Goal: Task Accomplishment & Management: Manage account settings

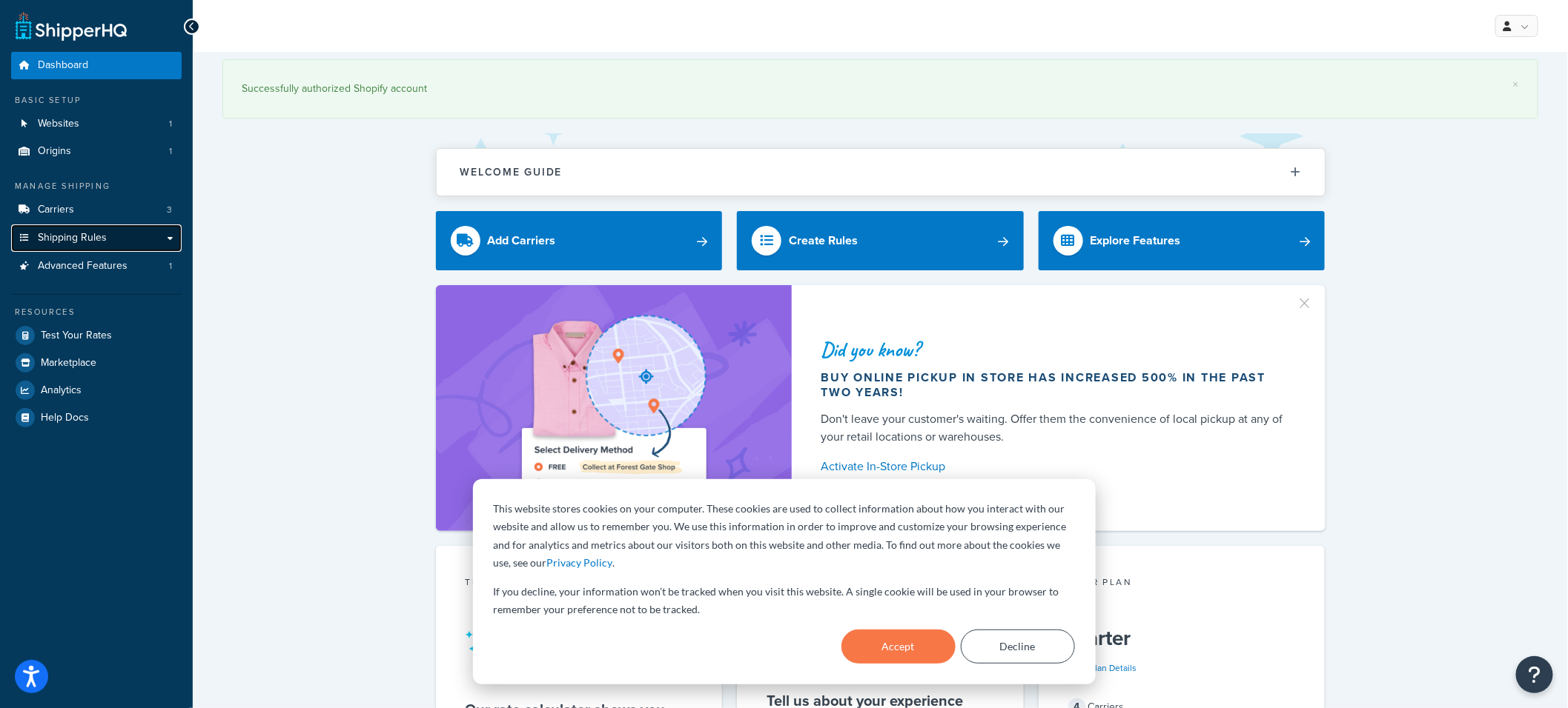
click at [162, 239] on link "Shipping Rules" at bounding box center [97, 238] width 171 height 27
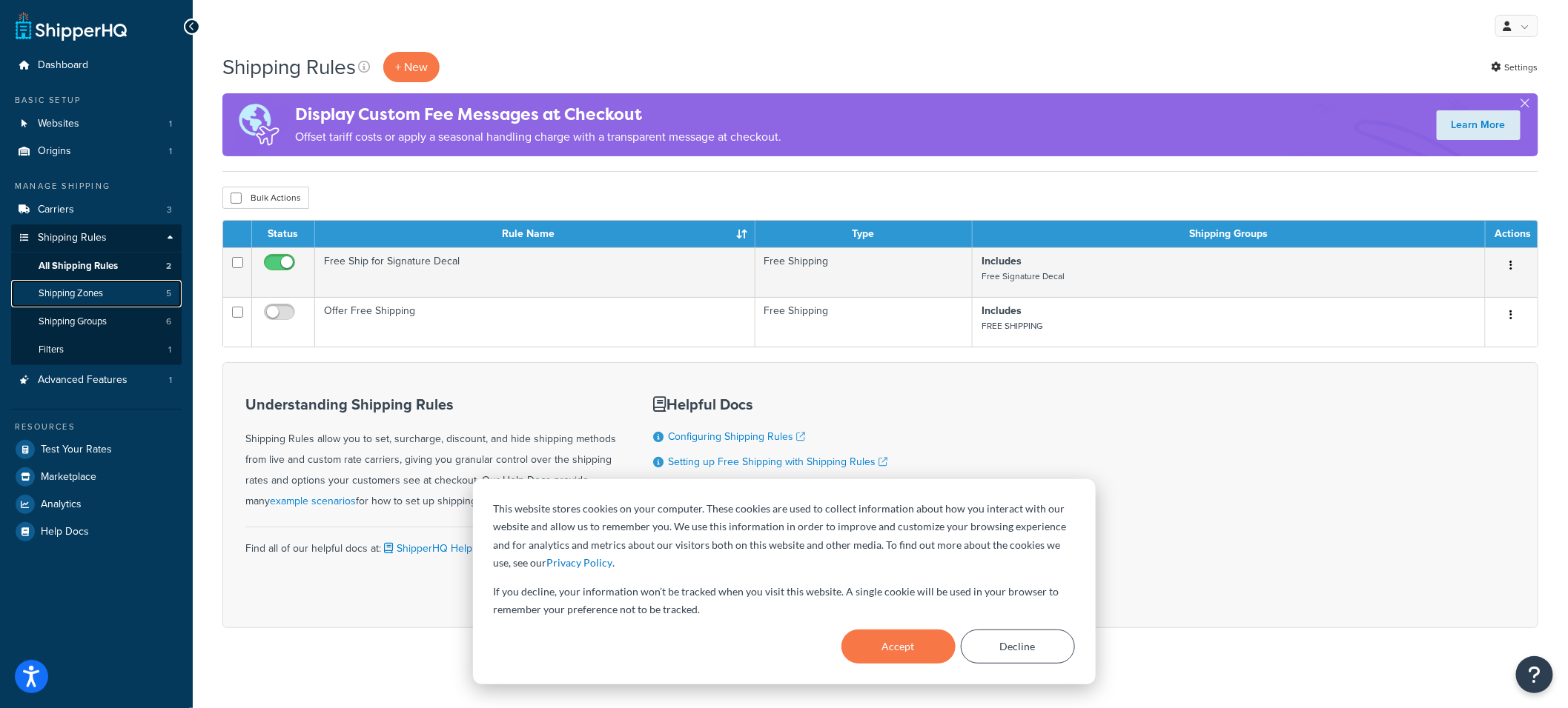
click at [104, 301] on link "Shipping Zones 5" at bounding box center [97, 294] width 171 height 27
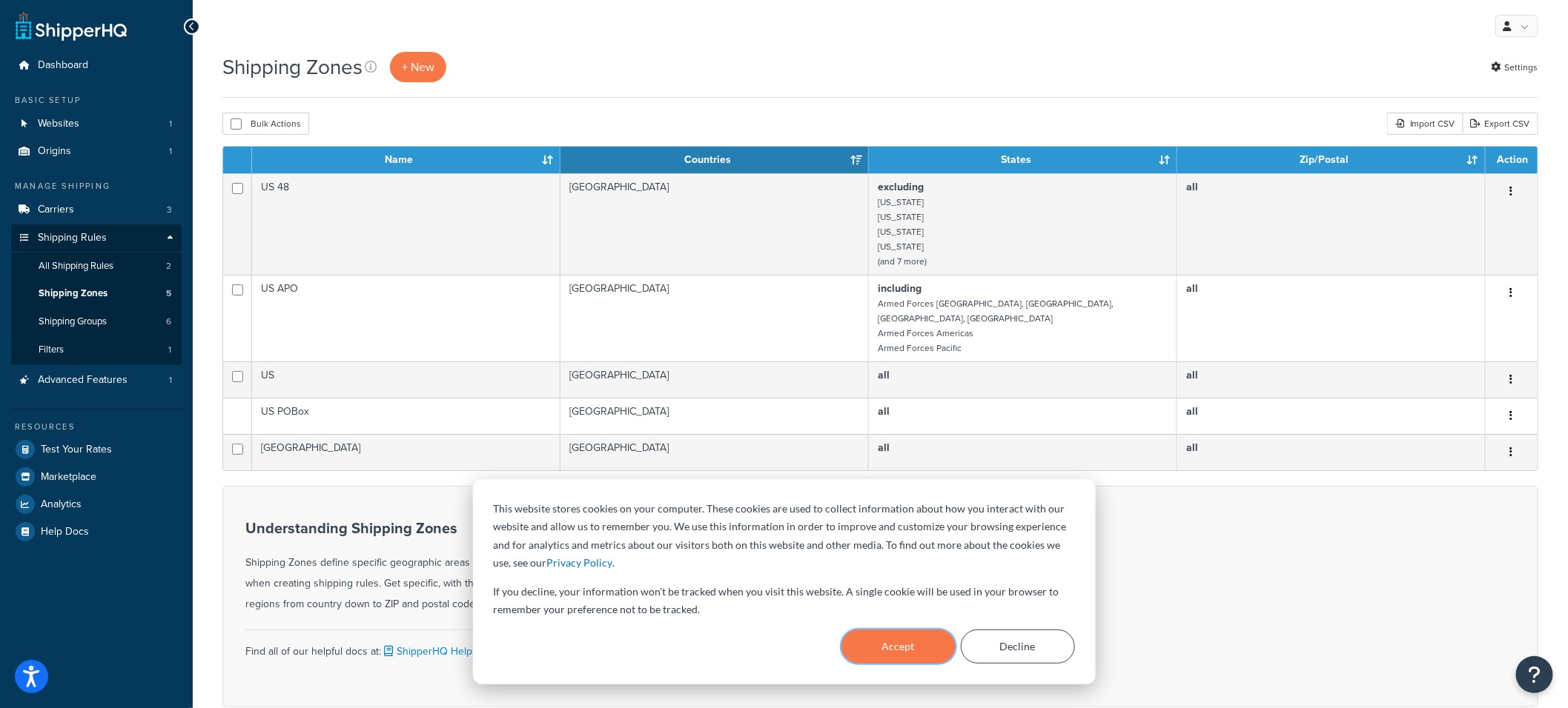
click at [888, 650] on button "Accept" at bounding box center [898, 646] width 114 height 34
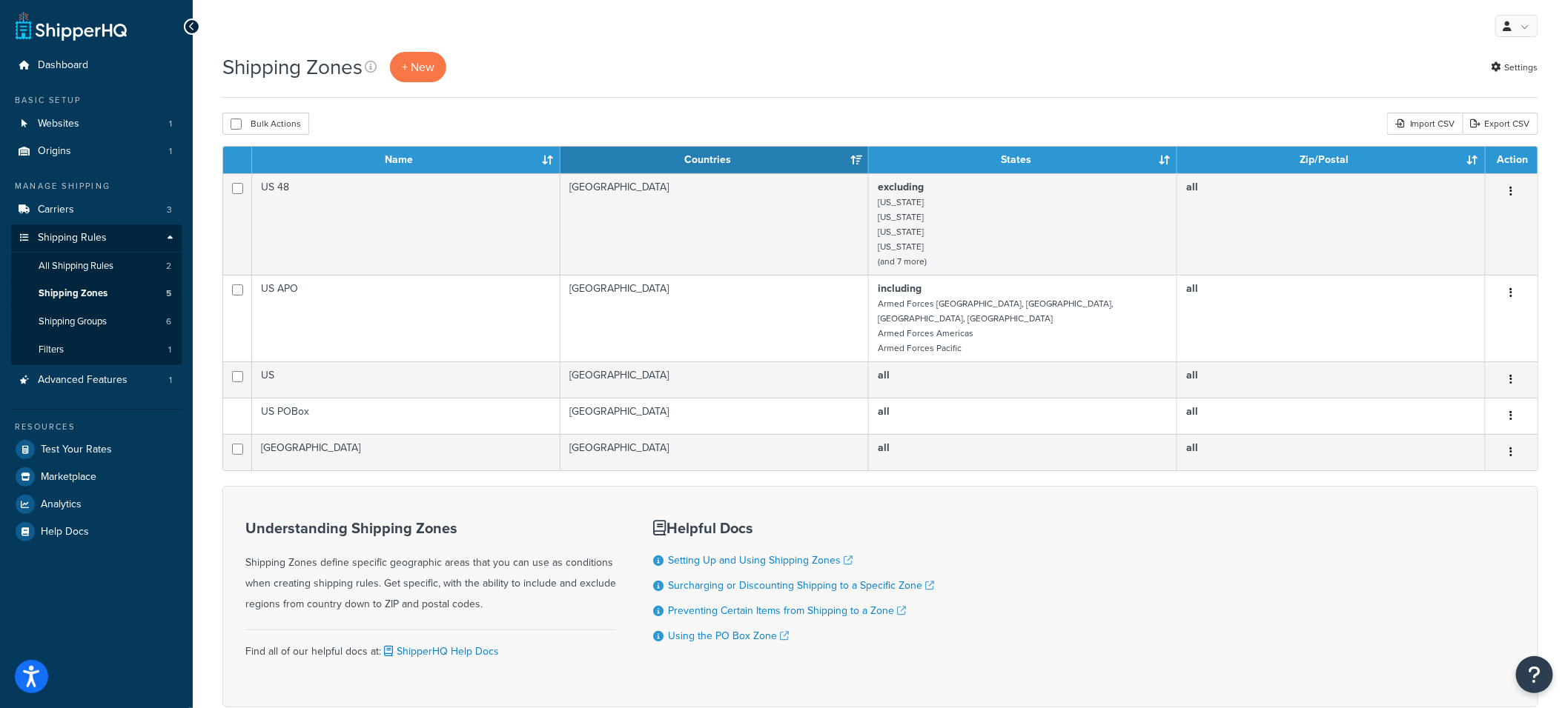
drag, startPoint x: 299, startPoint y: 554, endPoint x: 594, endPoint y: 596, distance: 298.0
click at [594, 596] on div "Understanding Shipping Zones Shipping Zones define specific geographic areas th…" at bounding box center [431, 568] width 371 height 95
click at [84, 319] on span "Shipping Groups" at bounding box center [73, 322] width 68 height 13
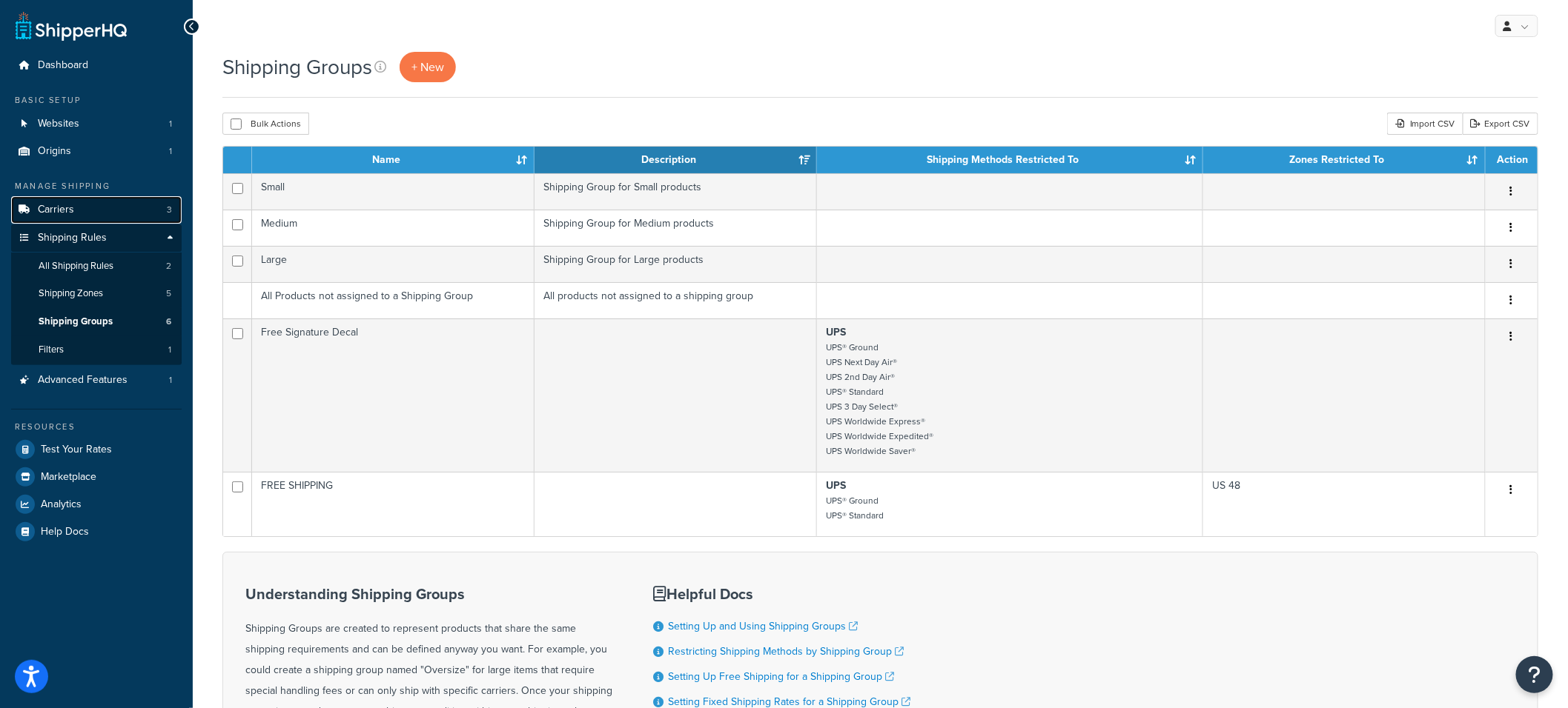
click at [100, 211] on link "Carriers 3" at bounding box center [97, 210] width 171 height 27
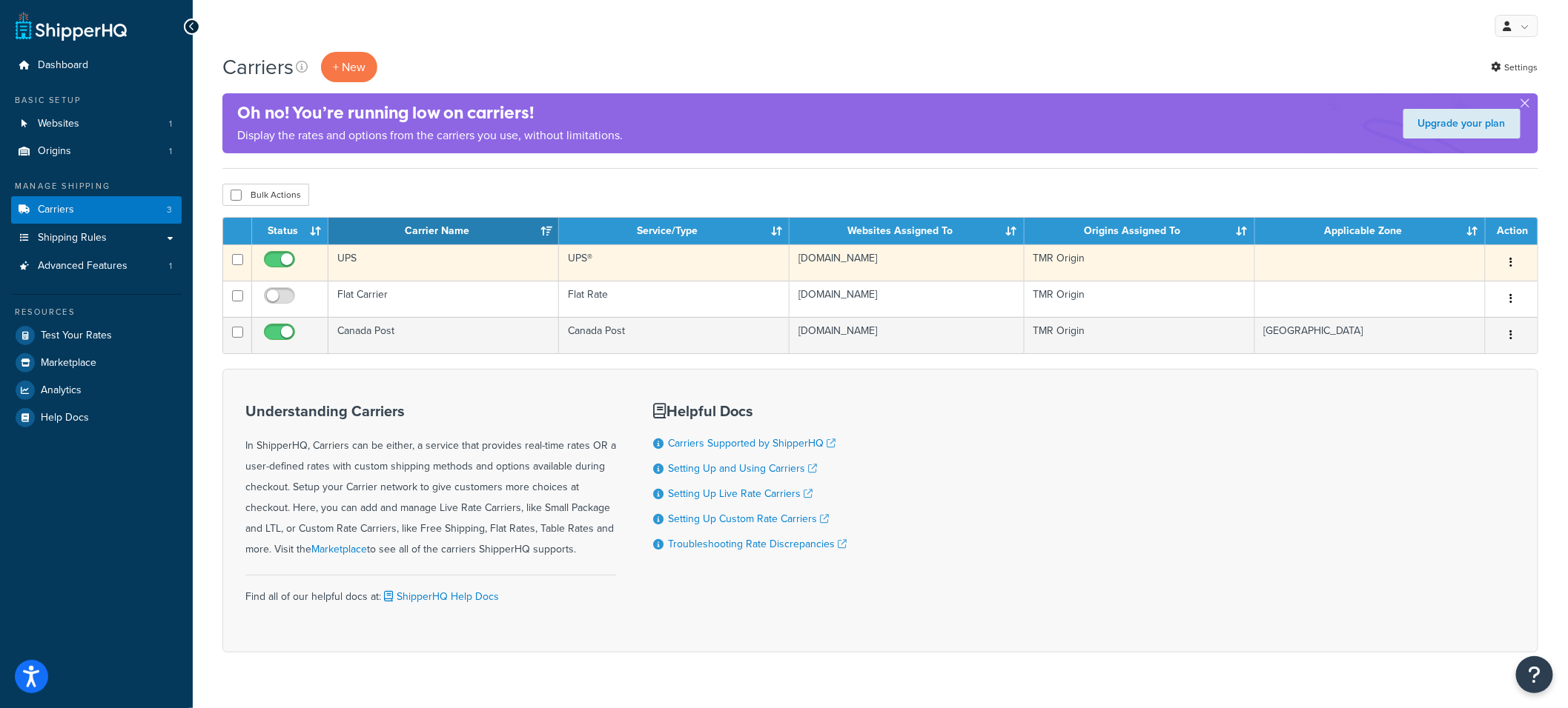
click at [427, 263] on td "UPS" at bounding box center [443, 263] width 230 height 36
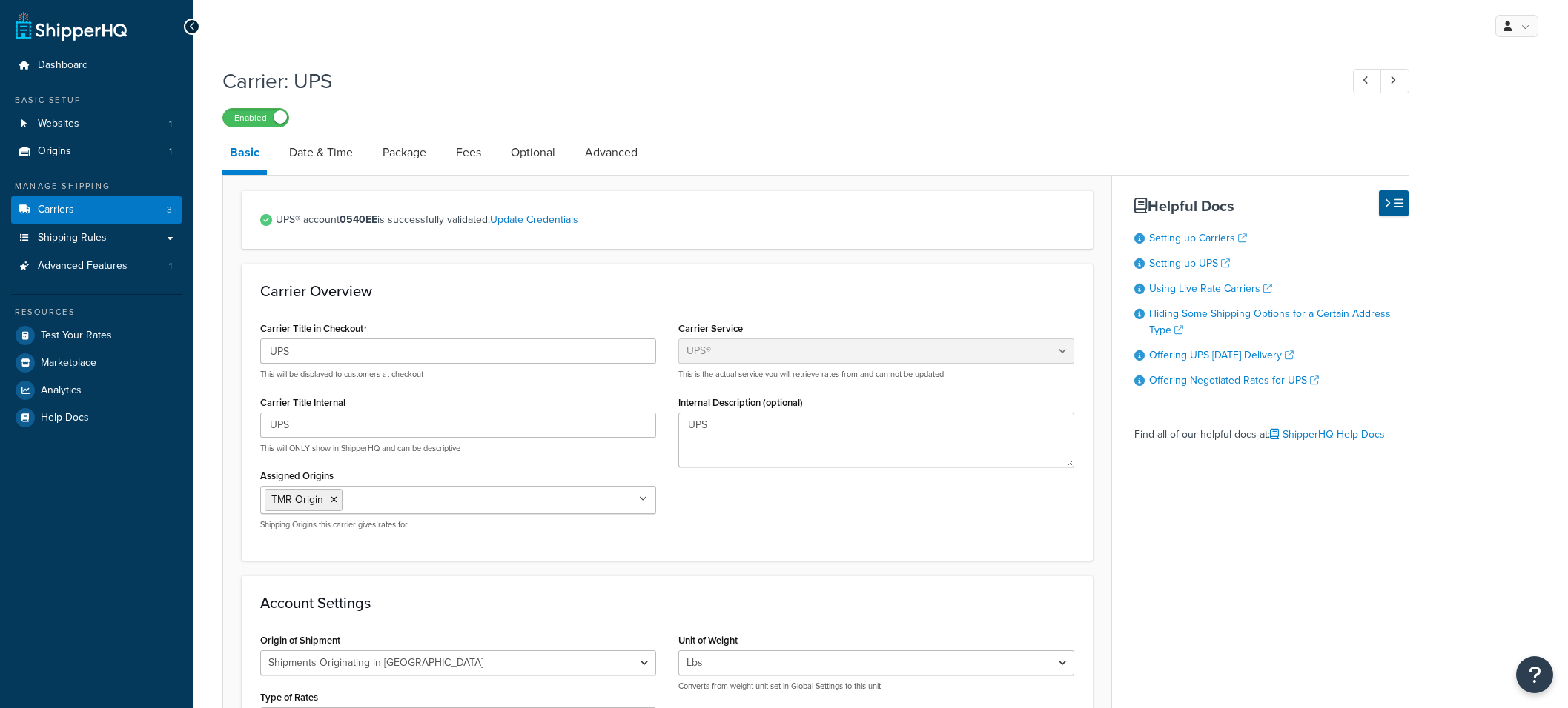
select select "ups"
select select "can"
click at [347, 158] on link "Date & Time" at bounding box center [321, 152] width 79 height 35
select select "yMMMEd"
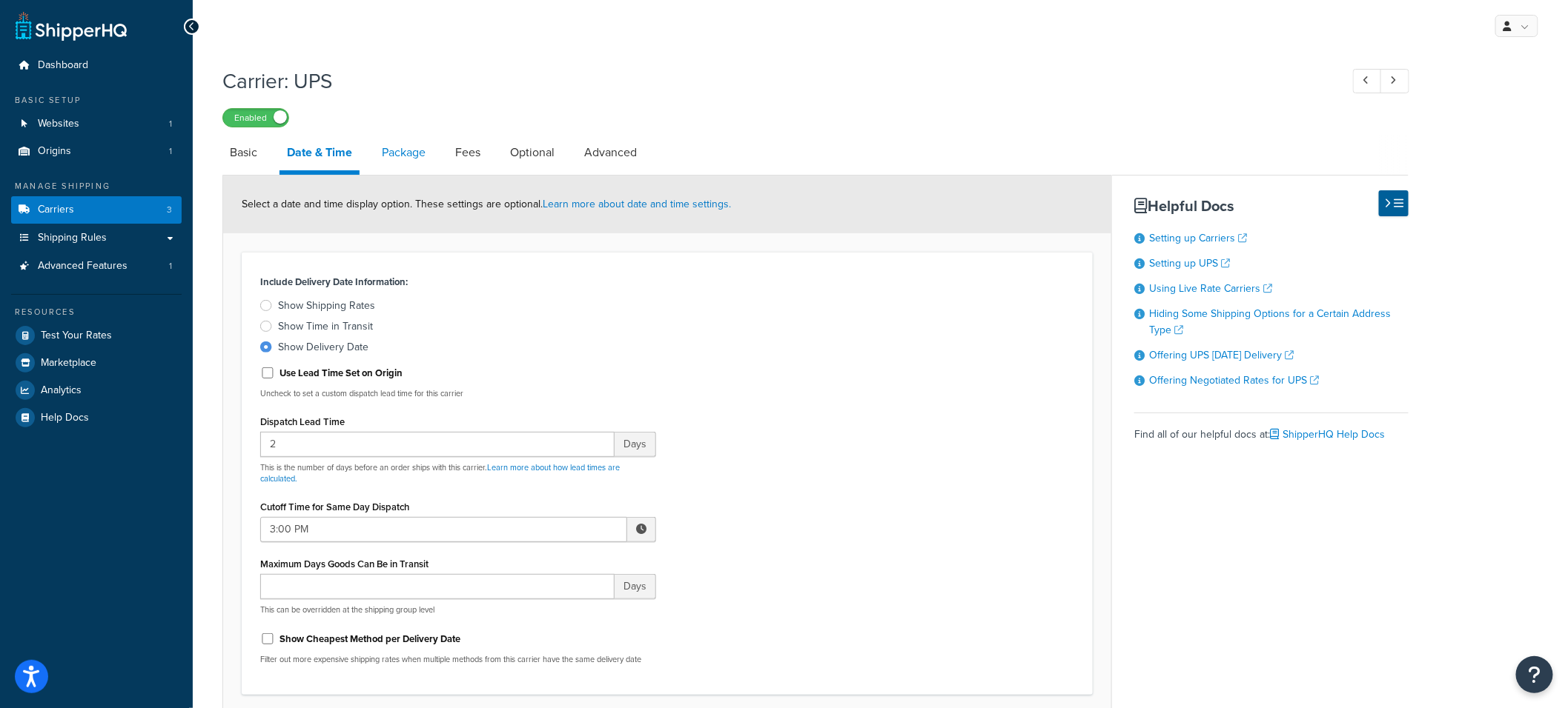
click at [397, 159] on link "Package" at bounding box center [404, 152] width 59 height 35
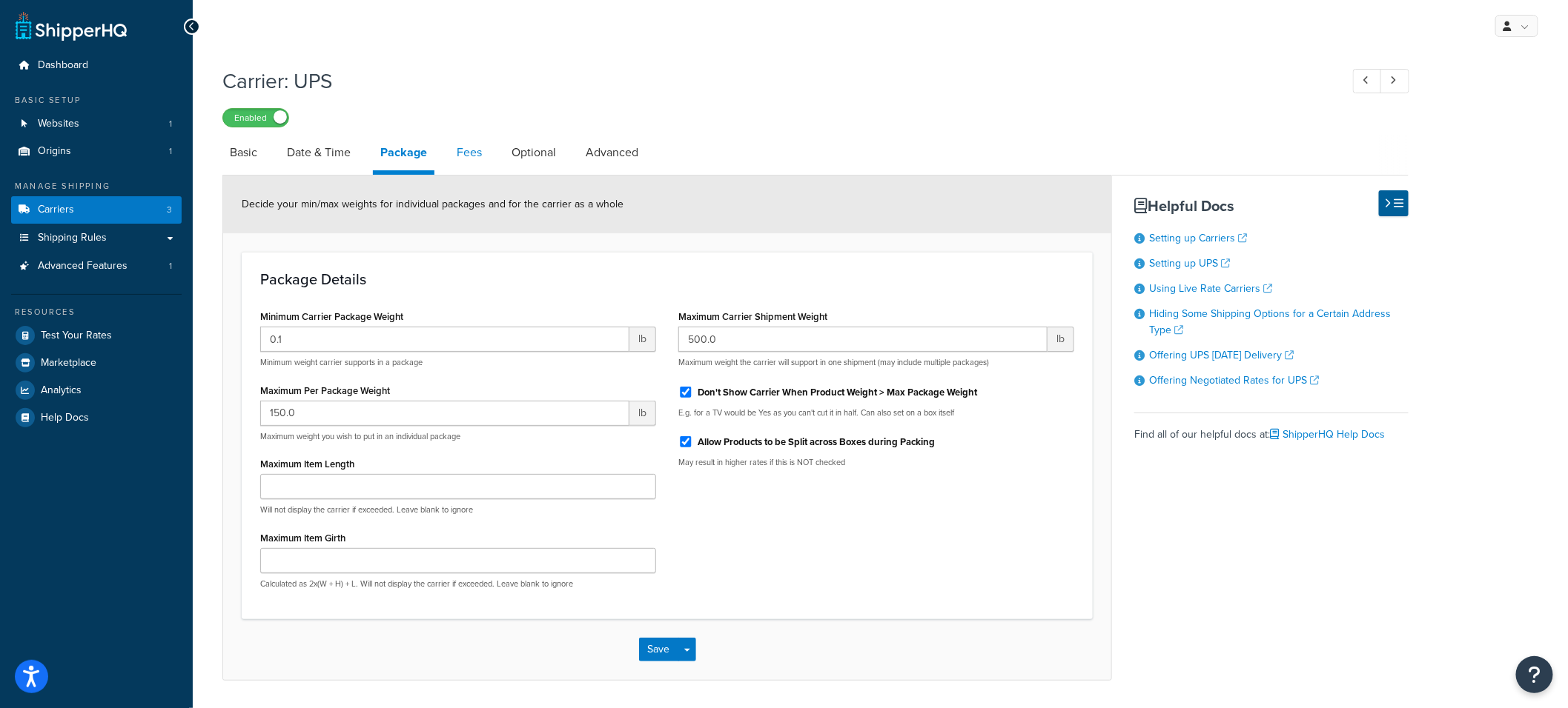
click at [473, 158] on link "Fees" at bounding box center [469, 152] width 40 height 35
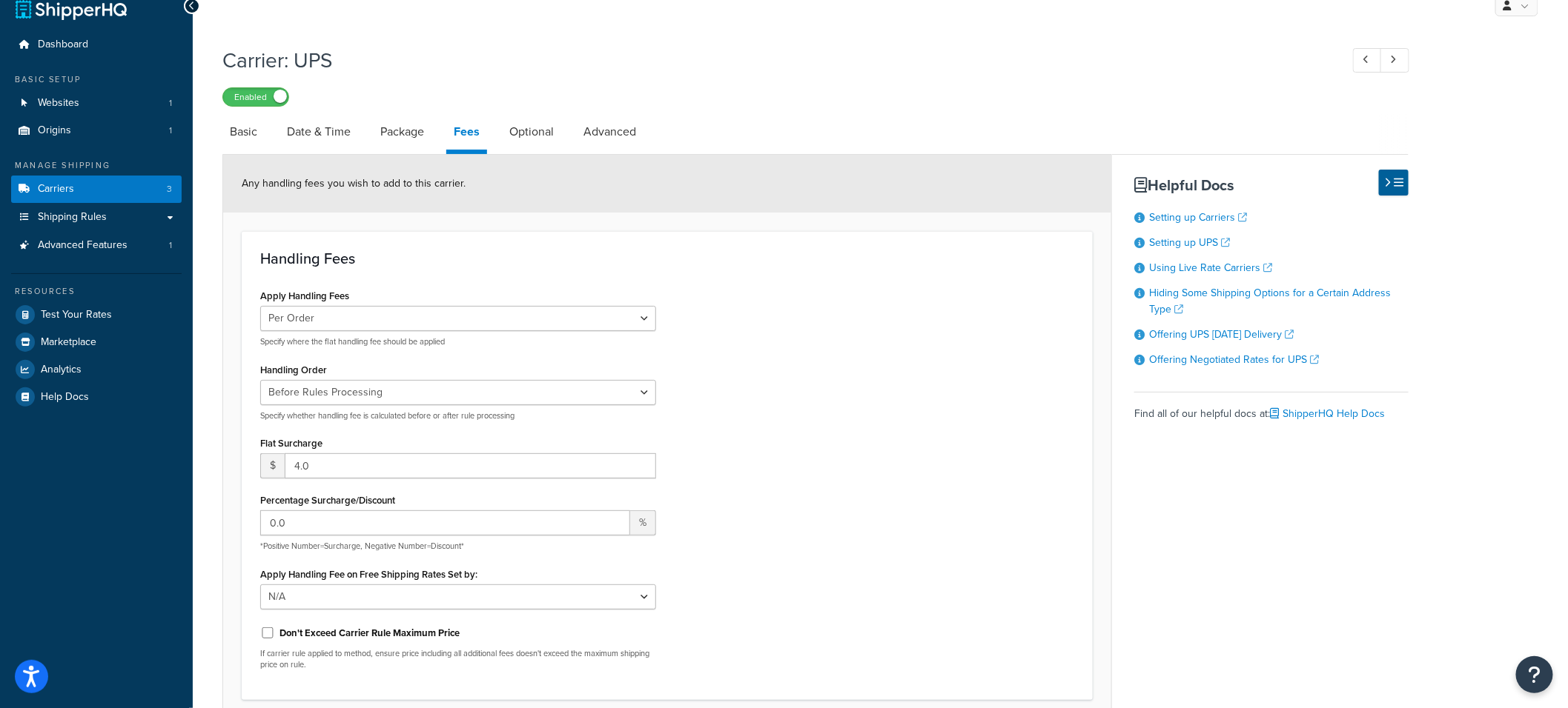
scroll to position [24, 0]
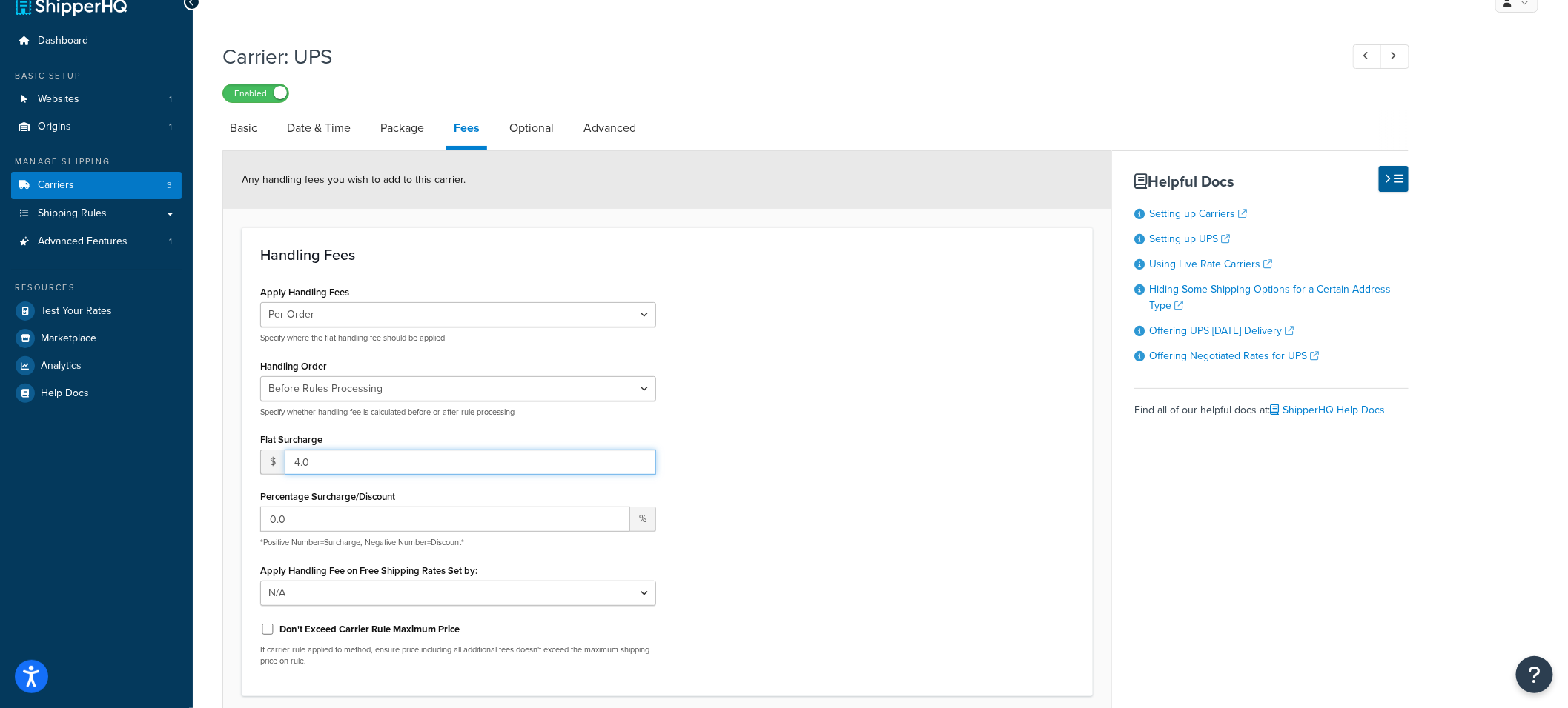
click at [329, 467] on input "4.0" at bounding box center [471, 462] width 372 height 25
click at [271, 454] on div "$ 4.0" at bounding box center [458, 462] width 396 height 25
click at [305, 469] on input "4.25" at bounding box center [471, 462] width 372 height 25
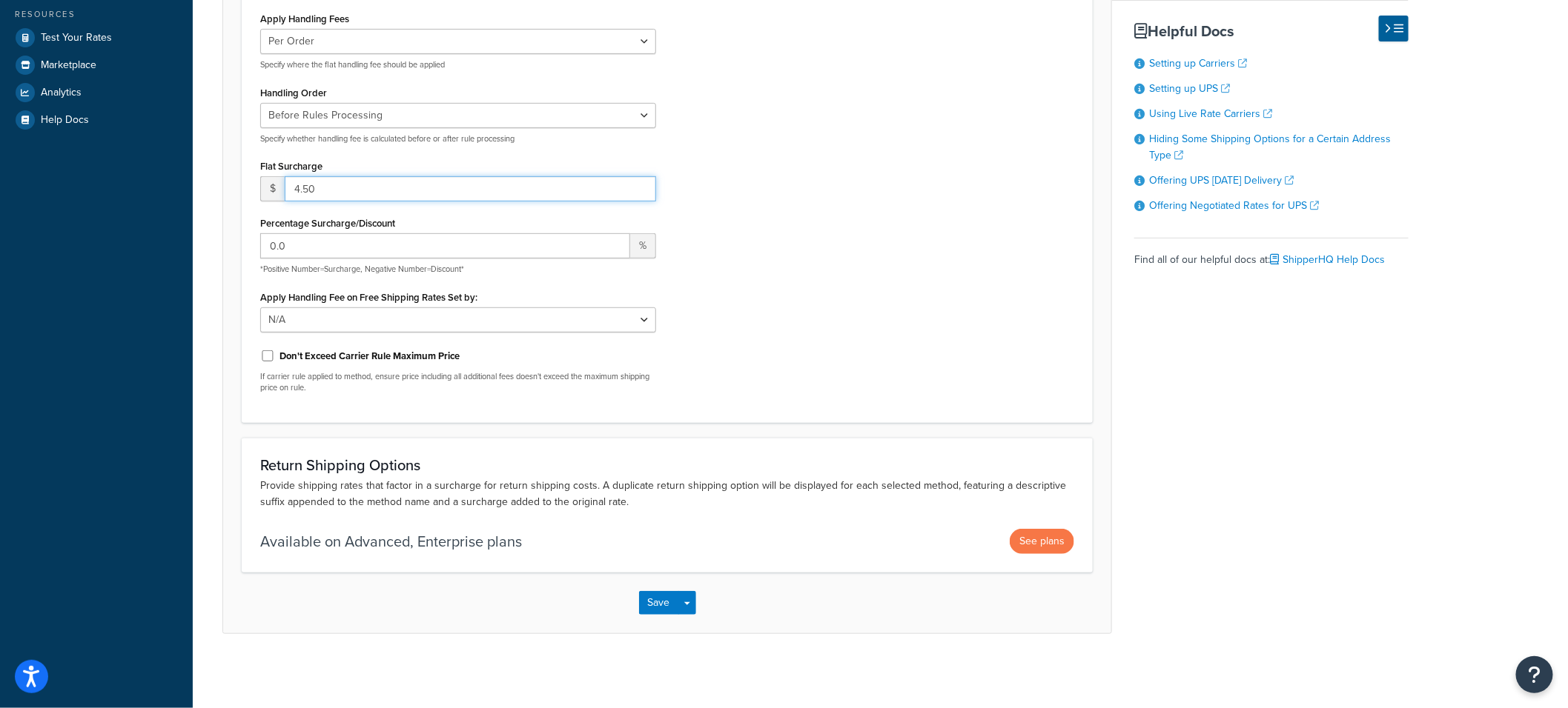
scroll to position [299, 0]
type input "4.50"
click at [656, 598] on button "Save" at bounding box center [659, 602] width 40 height 23
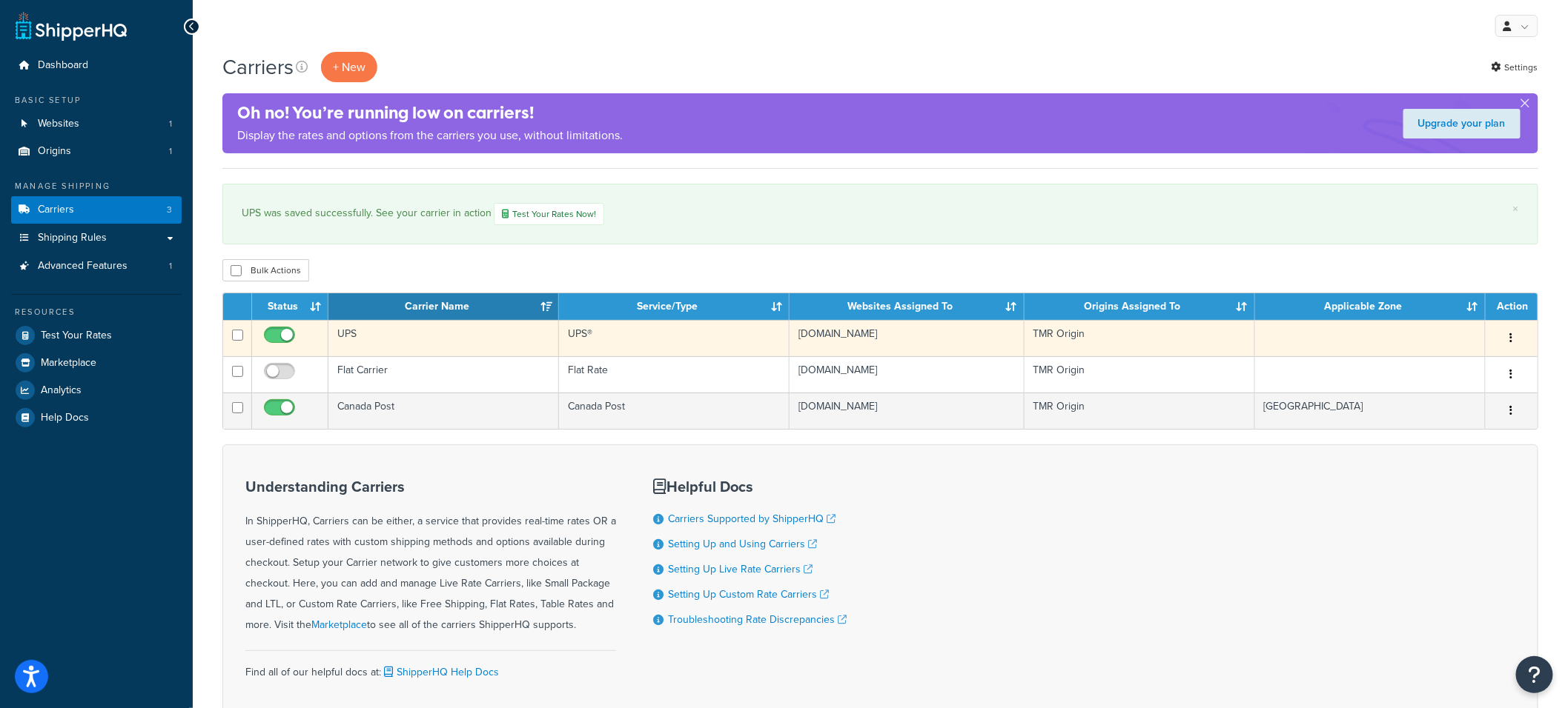
click at [405, 343] on td "UPS" at bounding box center [443, 338] width 230 height 36
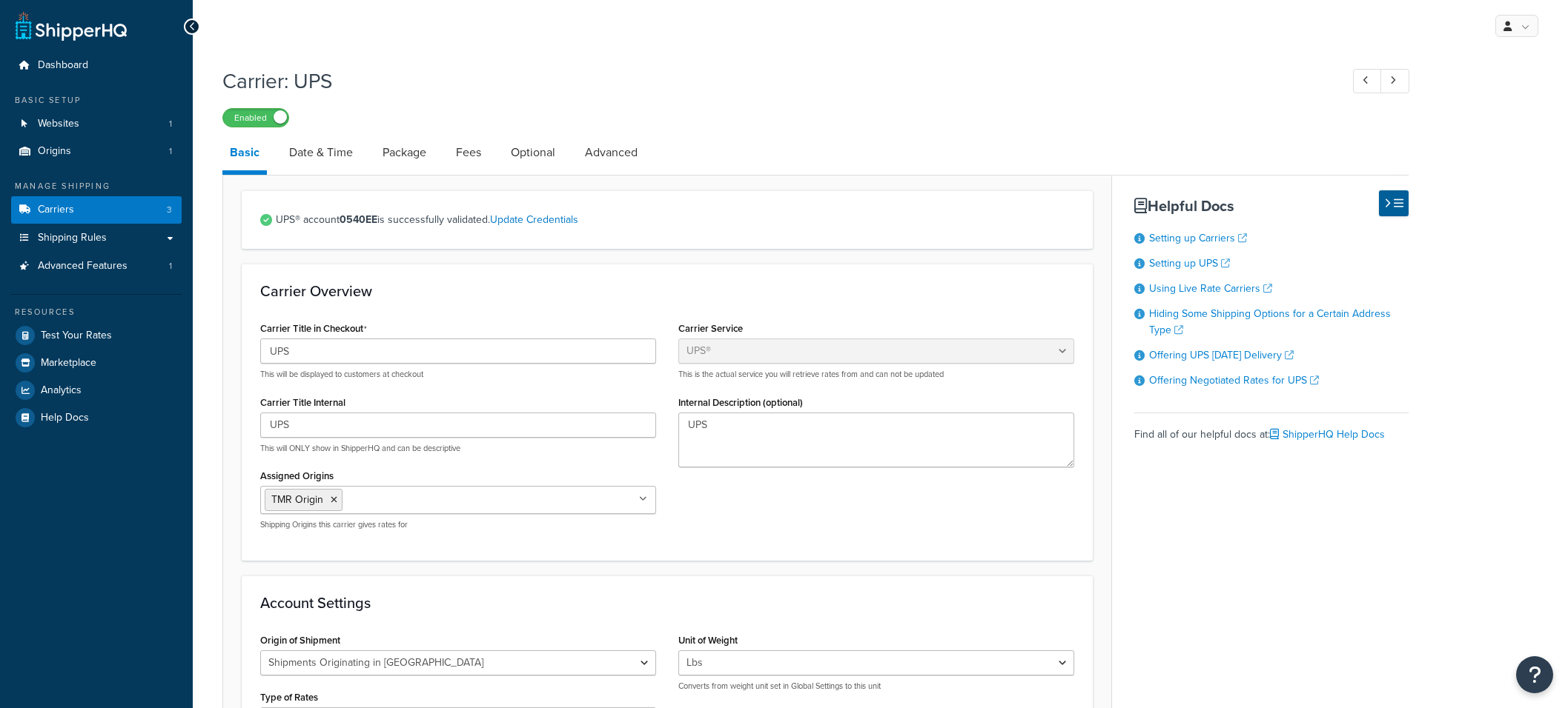
select select "ups"
select select "can"
click at [533, 148] on link "Optional" at bounding box center [532, 152] width 60 height 35
select select "business"
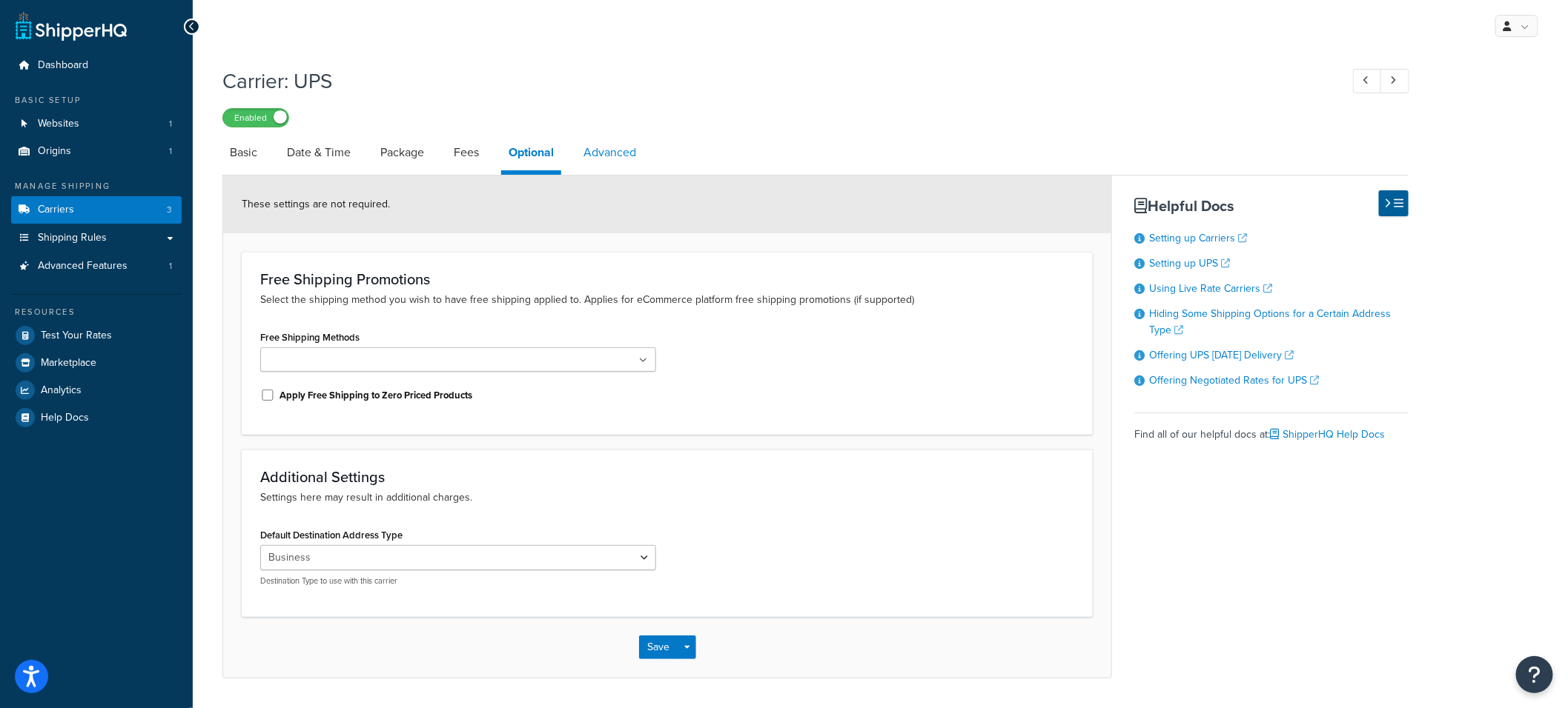
click at [613, 153] on link "Advanced" at bounding box center [610, 152] width 67 height 35
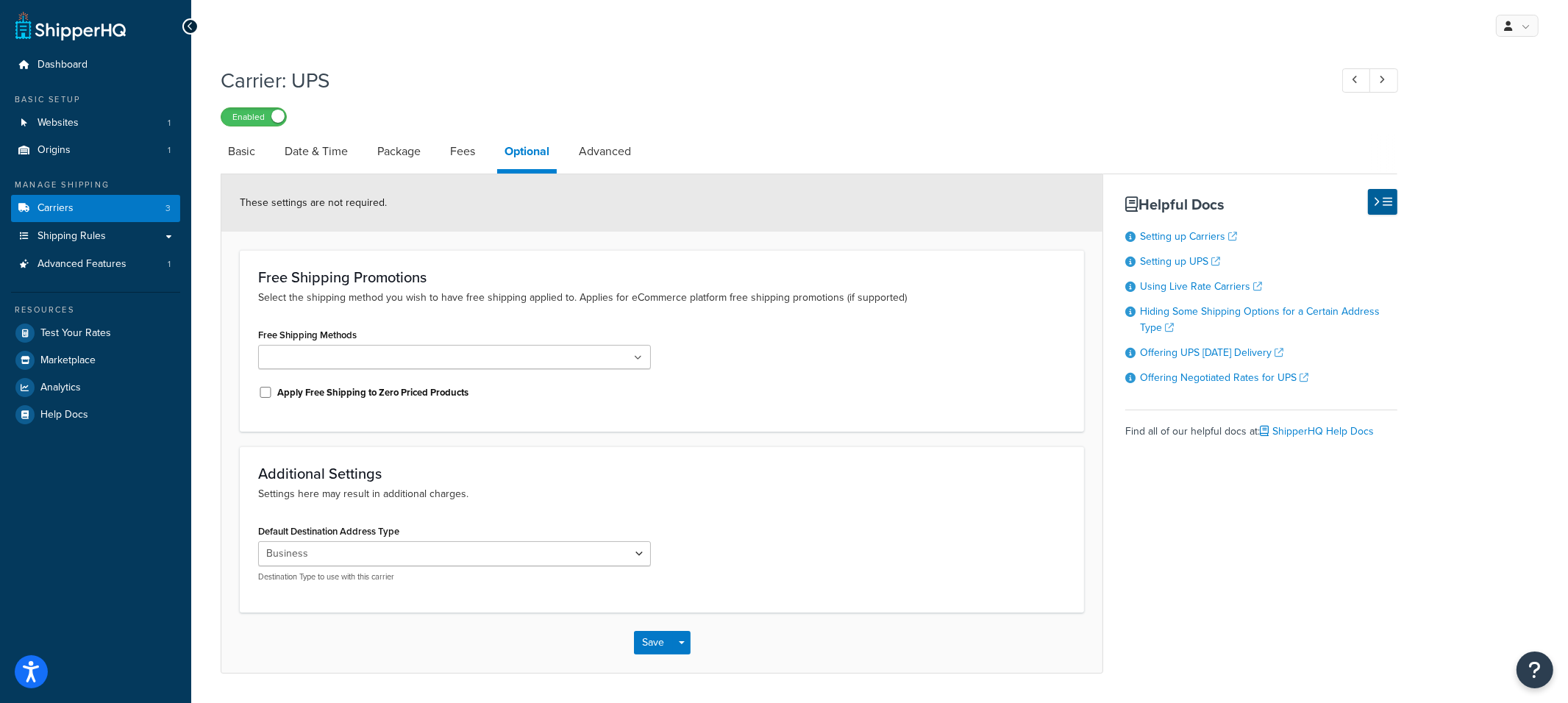
select select "false"
